Goal: Navigation & Orientation: Find specific page/section

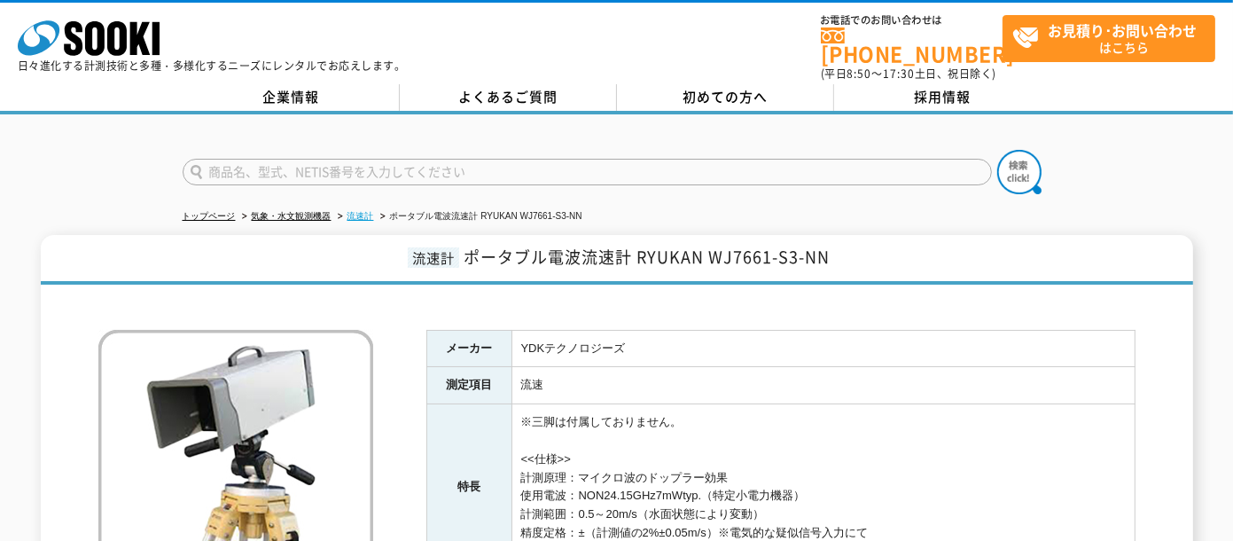
click at [361, 211] on link "流速計" at bounding box center [361, 216] width 27 height 10
